Goal: Information Seeking & Learning: Compare options

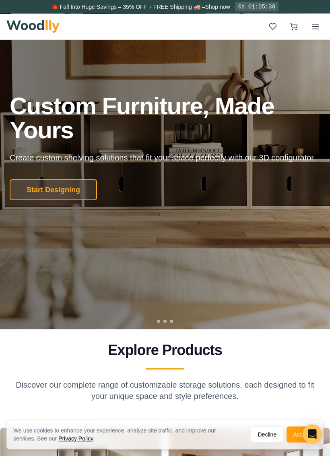
scroll to position [75, 0]
click at [45, 188] on button "Start Designing" at bounding box center [53, 189] width 87 height 21
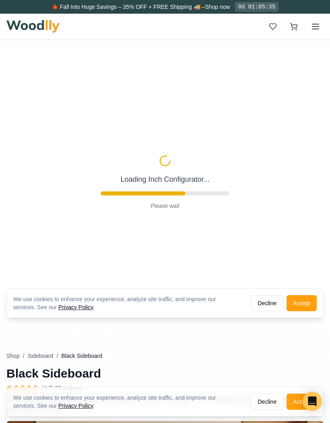
type input "56"
type input "2"
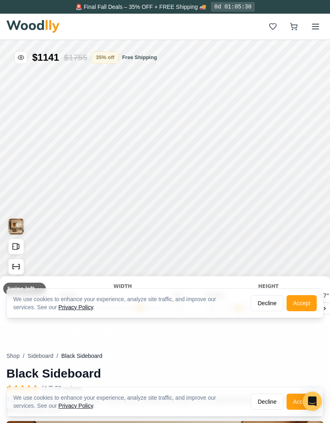
click at [275, 310] on button "Decline" at bounding box center [267, 303] width 33 height 16
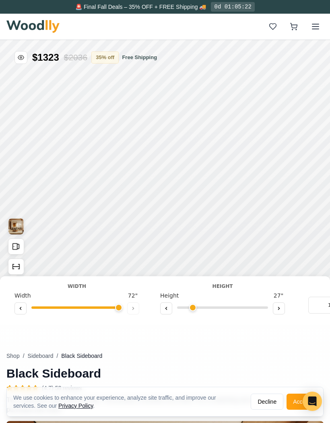
click at [16, 310] on button at bounding box center [20, 309] width 12 height 12
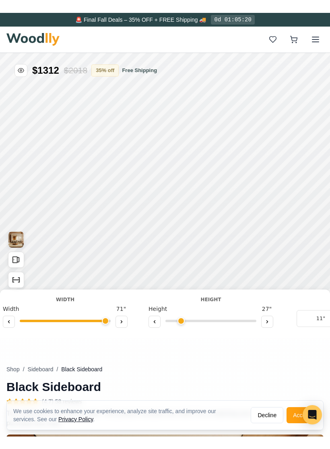
scroll to position [0, 11]
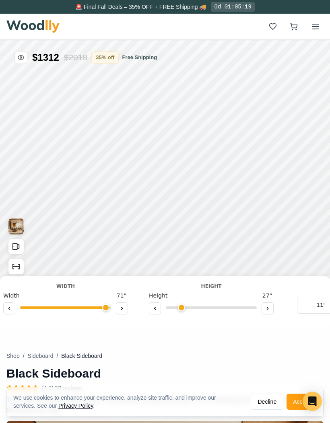
type input "63"
click at [94, 307] on input "range" at bounding box center [65, 308] width 91 height 2
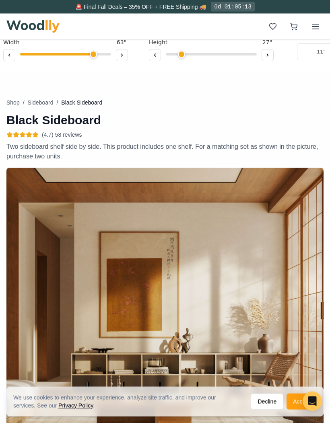
scroll to position [253, 0]
click at [45, 105] on button "Sideboard" at bounding box center [41, 103] width 26 height 8
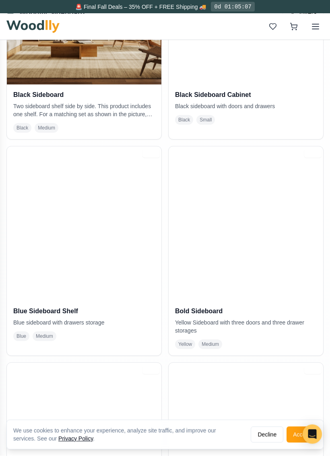
scroll to position [292, 0]
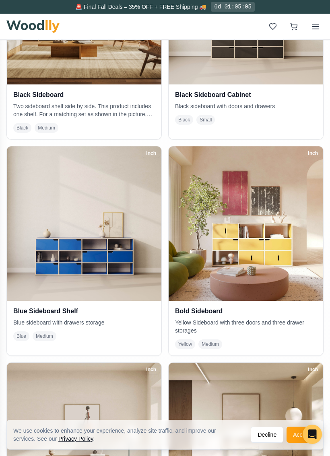
click at [267, 323] on p "Yellow Sideboard with three doors and three drawer storages" at bounding box center [246, 327] width 142 height 16
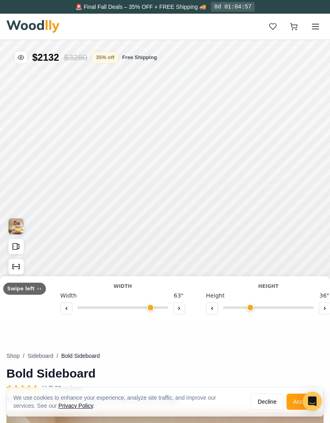
click at [210, 306] on button at bounding box center [212, 309] width 12 height 12
click at [210, 307] on icon at bounding box center [212, 308] width 5 height 5
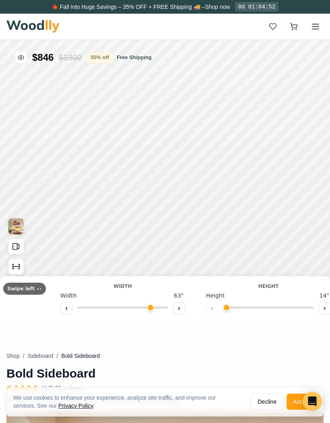
click at [323, 309] on icon at bounding box center [324, 308] width 5 height 5
click at [324, 308] on button at bounding box center [325, 309] width 12 height 12
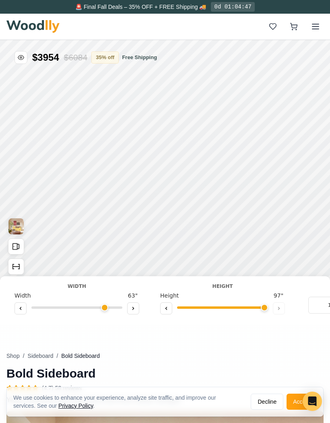
type input "8"
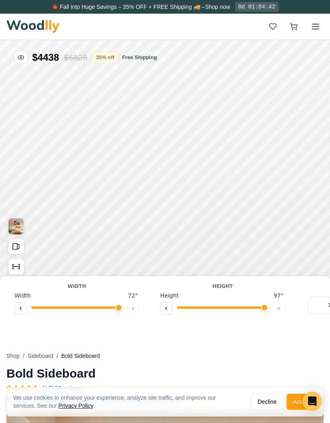
type input "72"
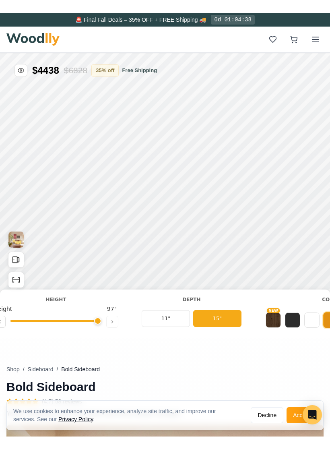
scroll to position [0, 167]
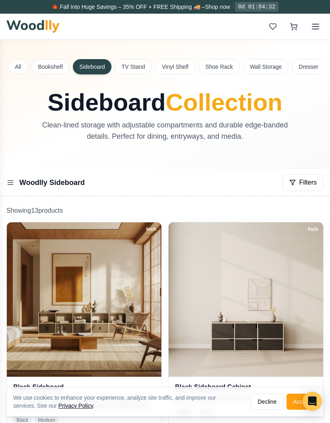
click at [134, 70] on button "TV Stand" at bounding box center [133, 66] width 37 height 15
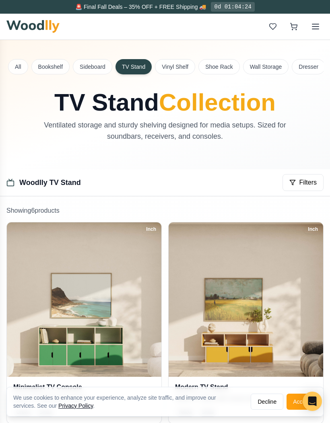
click at [276, 66] on button "Wall Storage" at bounding box center [266, 66] width 46 height 15
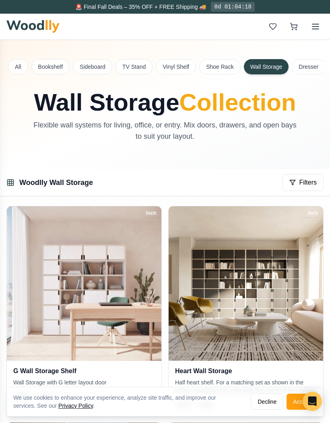
click at [137, 64] on button "TV Stand" at bounding box center [133, 66] width 37 height 15
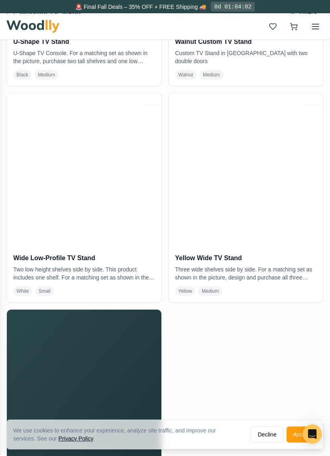
scroll to position [554, 0]
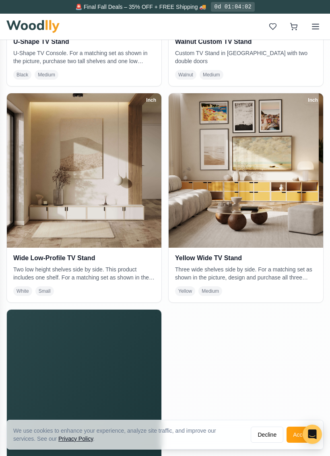
click at [276, 283] on div "Yellow Wide TV Stand Three wide shelves side by side. For a matching set as sho…" at bounding box center [246, 275] width 154 height 55
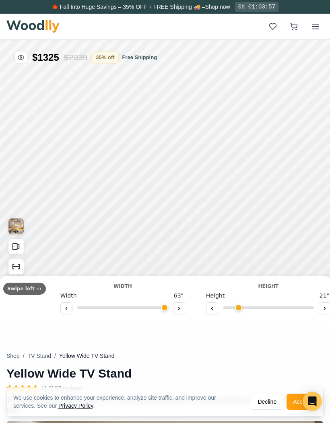
type input "72"
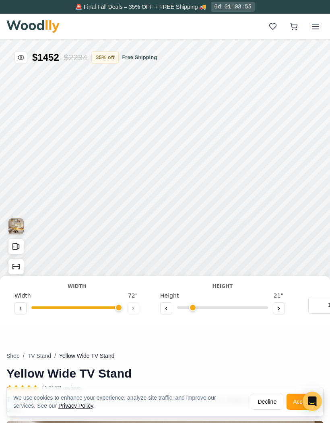
click at [20, 225] on img "View Gallery" at bounding box center [15, 226] width 15 height 16
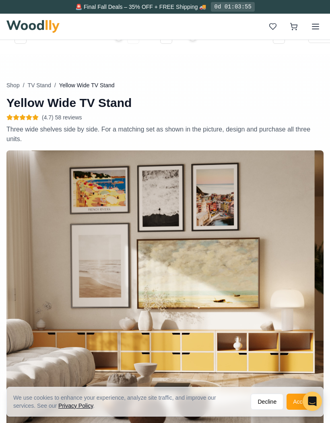
scroll to position [296, 0]
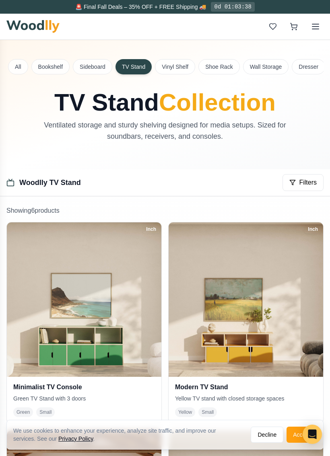
click at [302, 306] on img at bounding box center [246, 299] width 154 height 154
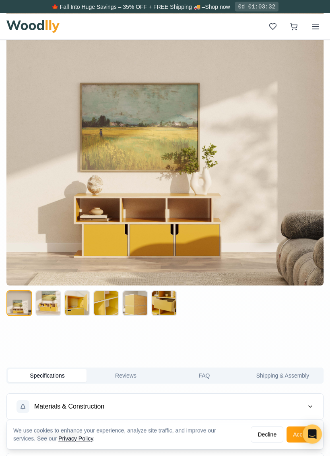
scroll to position [466, 0]
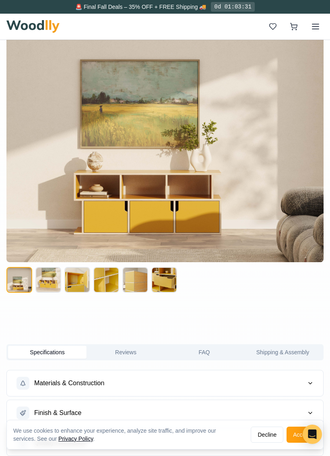
click at [48, 286] on button at bounding box center [48, 280] width 26 height 26
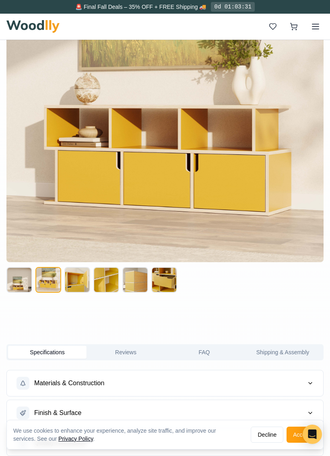
click at [113, 283] on button at bounding box center [106, 280] width 26 height 26
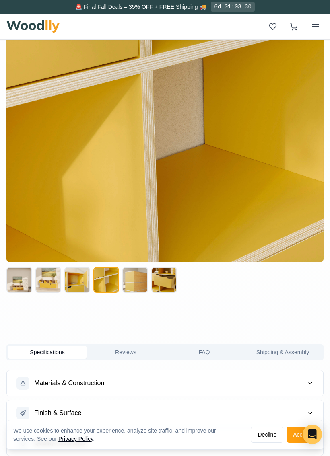
click at [143, 287] on button at bounding box center [135, 280] width 26 height 26
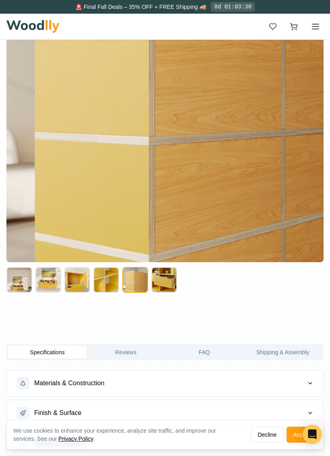
click at [171, 286] on button at bounding box center [164, 280] width 26 height 26
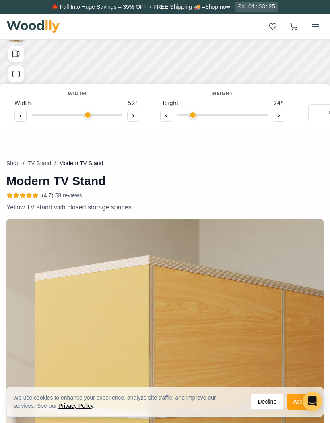
scroll to position [186, 0]
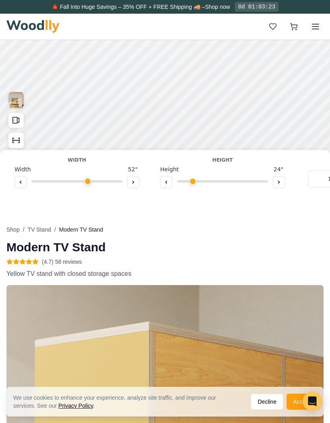
click at [14, 98] on img "View Gallery" at bounding box center [15, 100] width 15 height 16
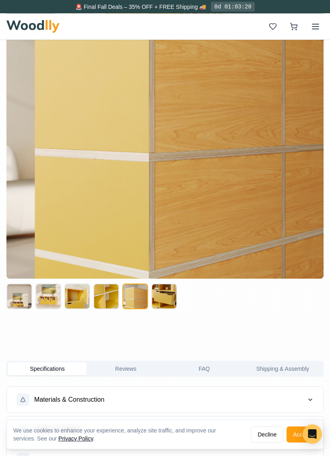
scroll to position [450, 0]
click at [81, 300] on button at bounding box center [77, 297] width 26 height 26
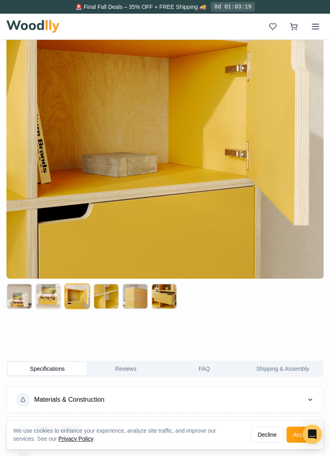
click at [110, 296] on button at bounding box center [106, 297] width 26 height 26
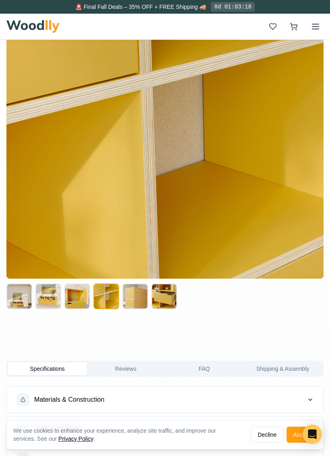
click at [130, 300] on button at bounding box center [135, 297] width 26 height 26
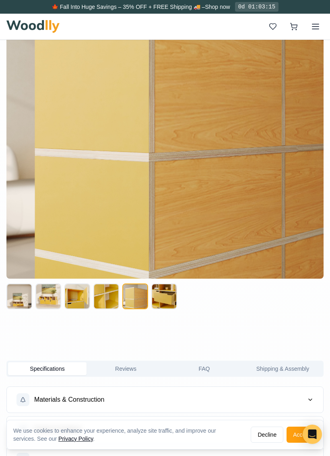
click at [10, 296] on button at bounding box center [19, 297] width 26 height 26
click at [186, 332] on div "Modern TV Stand (4.7) 58 reviews Description Yellow TV stand with closed storag…" at bounding box center [164, 330] width 317 height 10
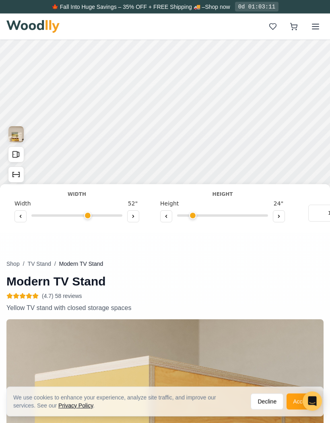
scroll to position [92, 0]
